Goal: Find specific page/section: Find specific page/section

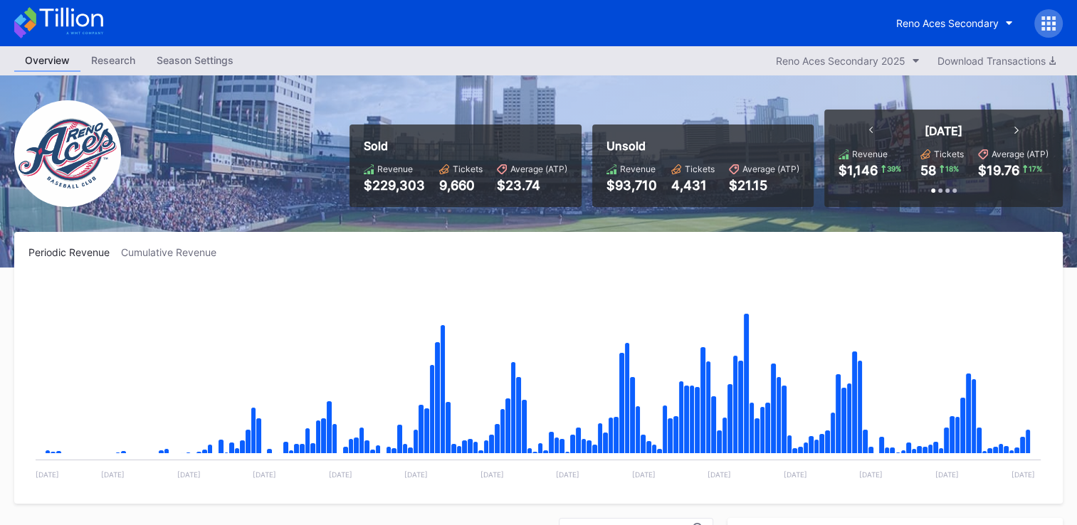
scroll to position [2863, 0]
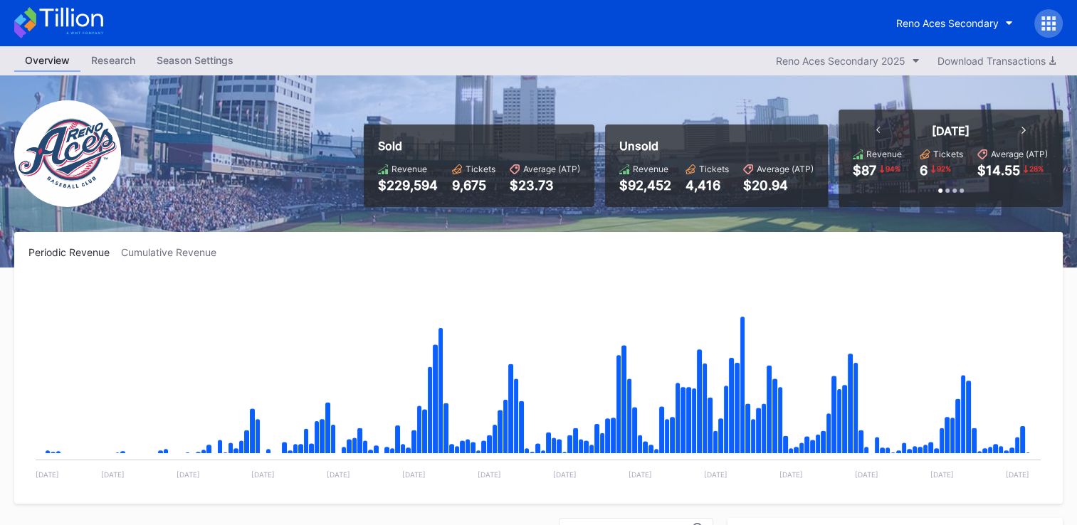
scroll to position [3006, 0]
click at [909, 57] on button "Reno Aces Secondary 2025" at bounding box center [848, 60] width 158 height 19
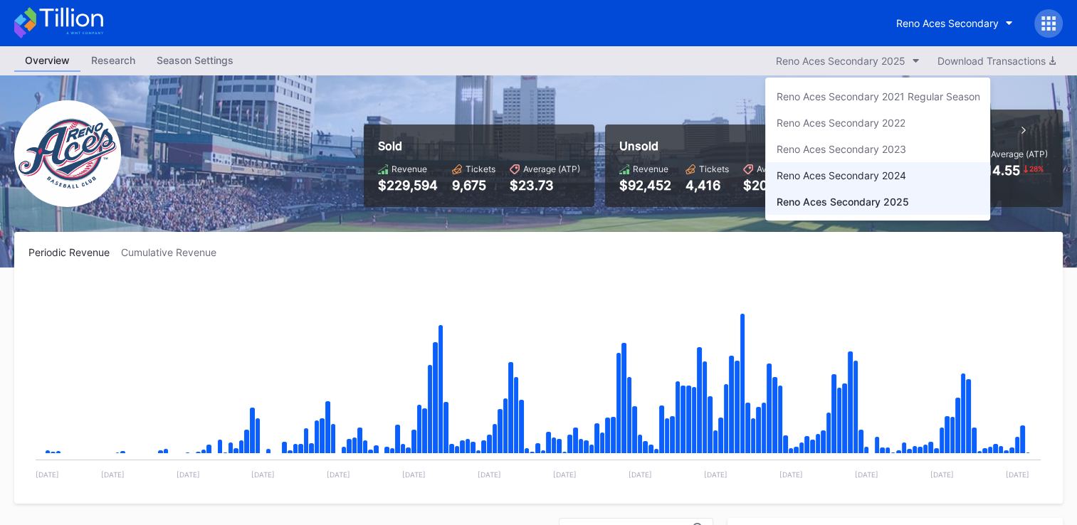
click at [872, 174] on div "Reno Aces Secondary 2024" at bounding box center [841, 175] width 130 height 12
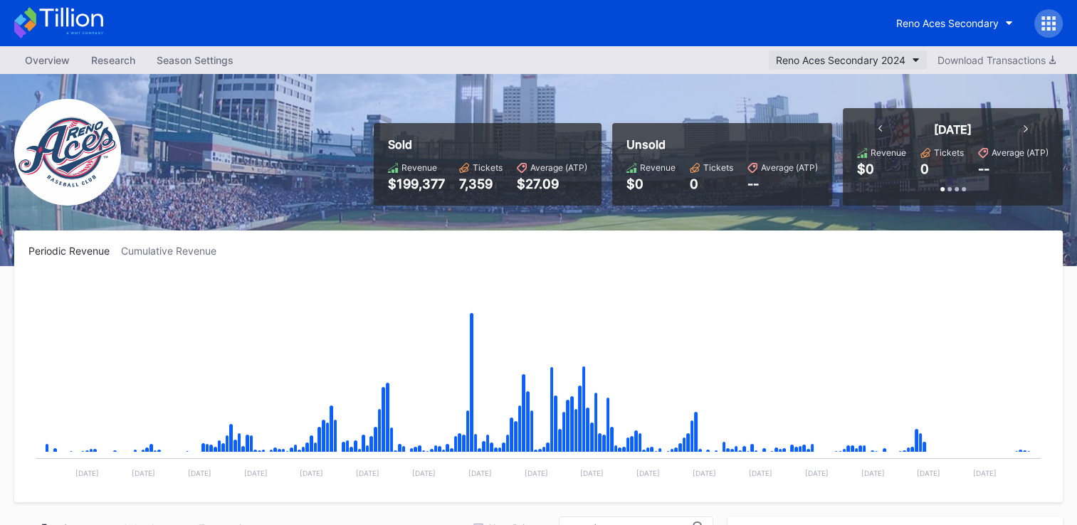
click at [894, 51] on button "Reno Aces Secondary 2024" at bounding box center [848, 60] width 158 height 19
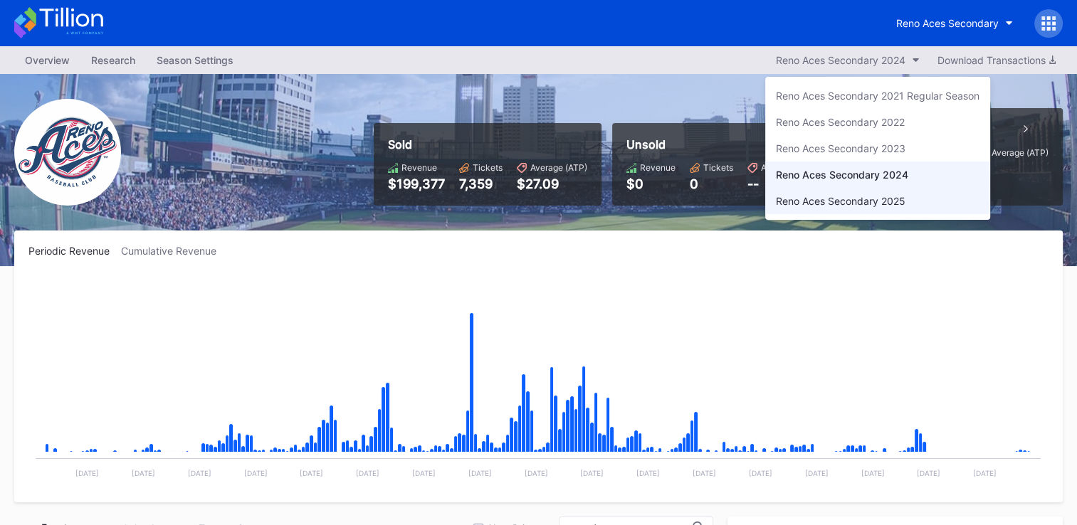
click at [877, 203] on div "Reno Aces Secondary 2025" at bounding box center [841, 201] width 130 height 12
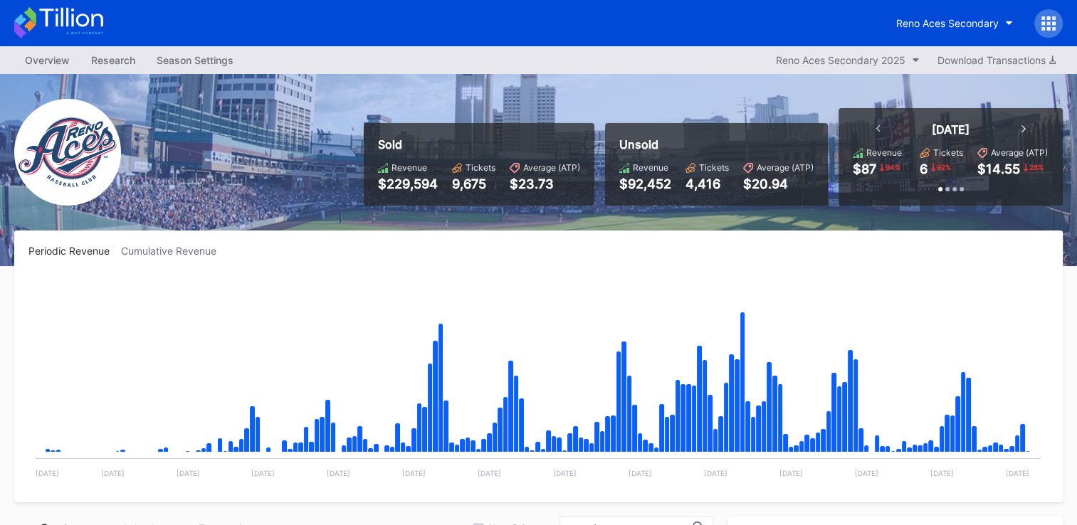
scroll to position [3006, 0]
click at [396, 78] on div "Sold Revenue $229,594 Tickets 9,675 Average (ATP) $23.73 Unsold Revenue $92,452…" at bounding box center [538, 170] width 1077 height 192
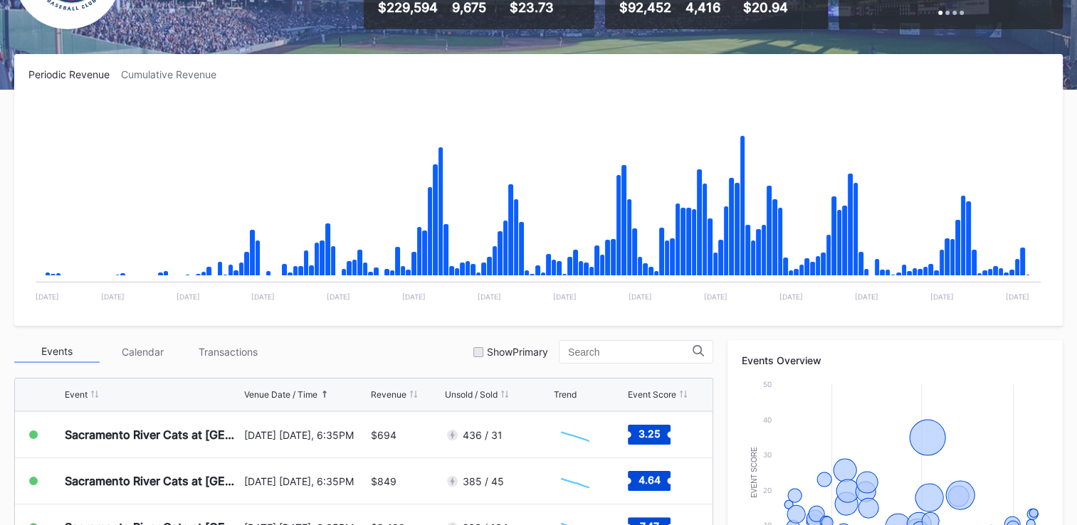
scroll to position [0, 0]
